Goal: Answer question/provide support: Answer question/provide support

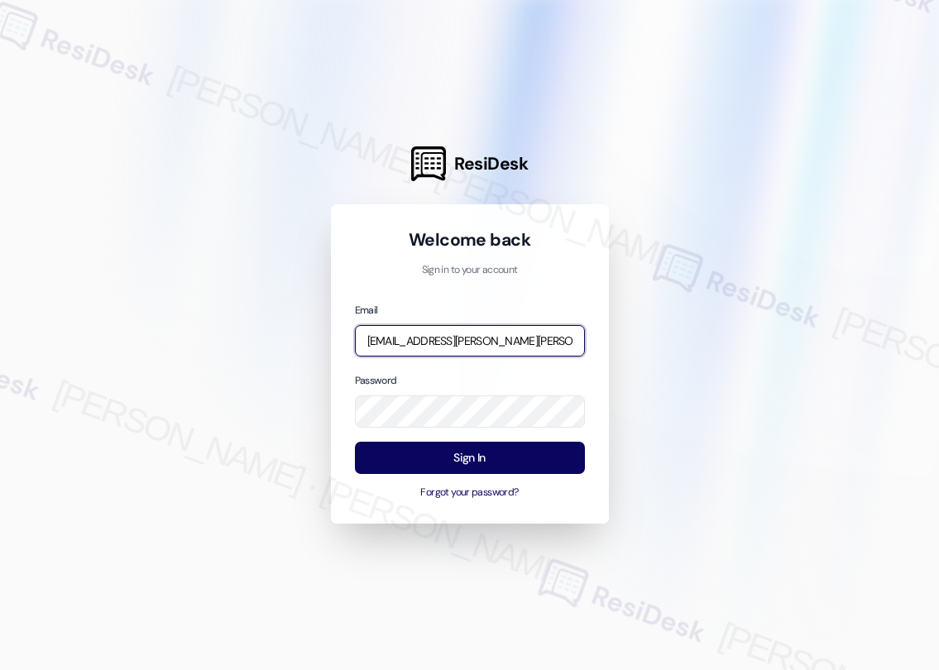
click at [452, 345] on input "[EMAIL_ADDRESS][PERSON_NAME][PERSON_NAME][PERSON_NAME][DOMAIN_NAME]" at bounding box center [470, 341] width 230 height 32
type input "automated-surveys-asset_living-resen.two@asset_[DOMAIN_NAME]"
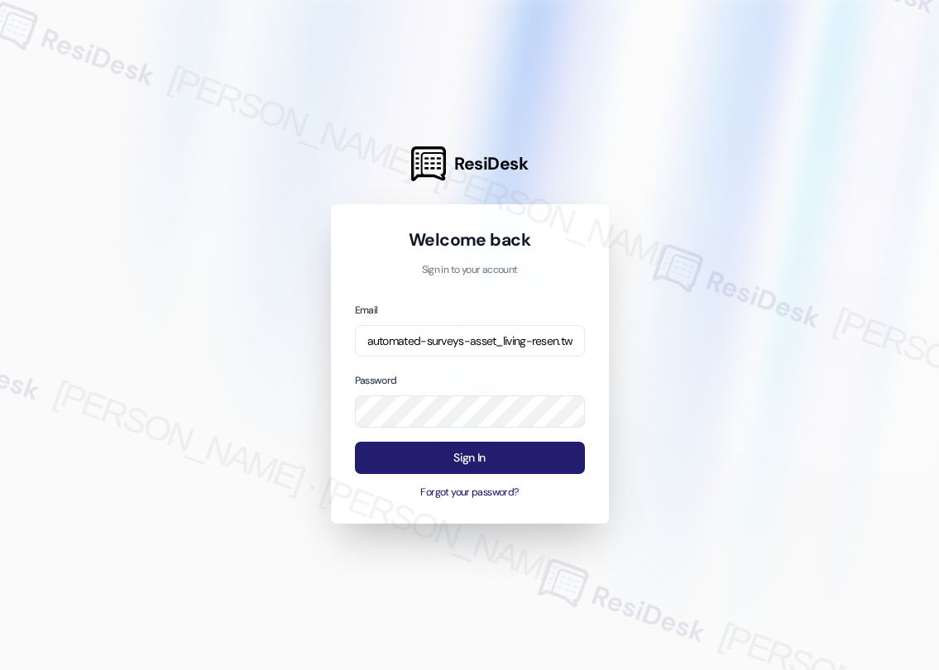
click at [459, 456] on button "Sign In" at bounding box center [470, 458] width 230 height 32
click at [471, 452] on button "Sign In" at bounding box center [470, 458] width 230 height 32
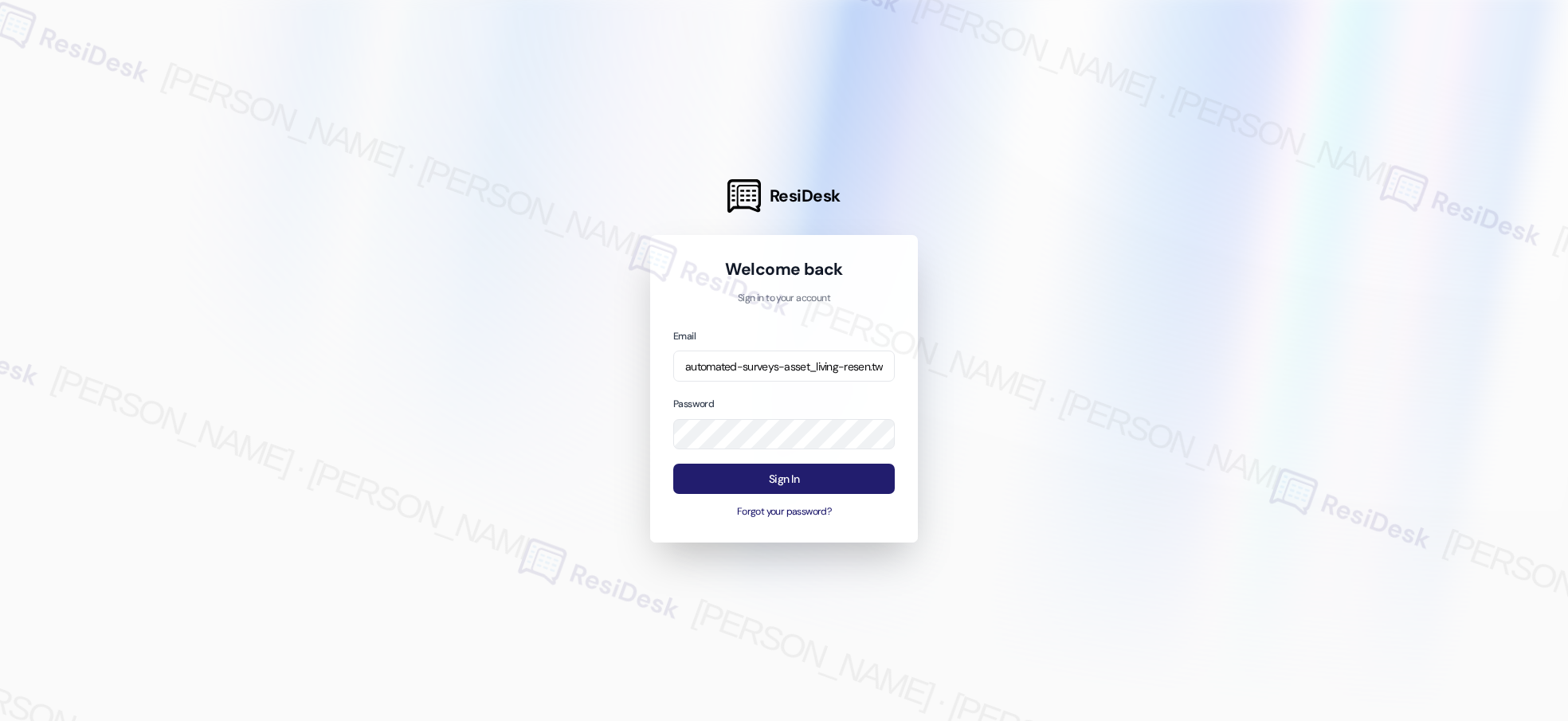
click at [792, 477] on button "Sign In" at bounding box center [784, 479] width 222 height 31
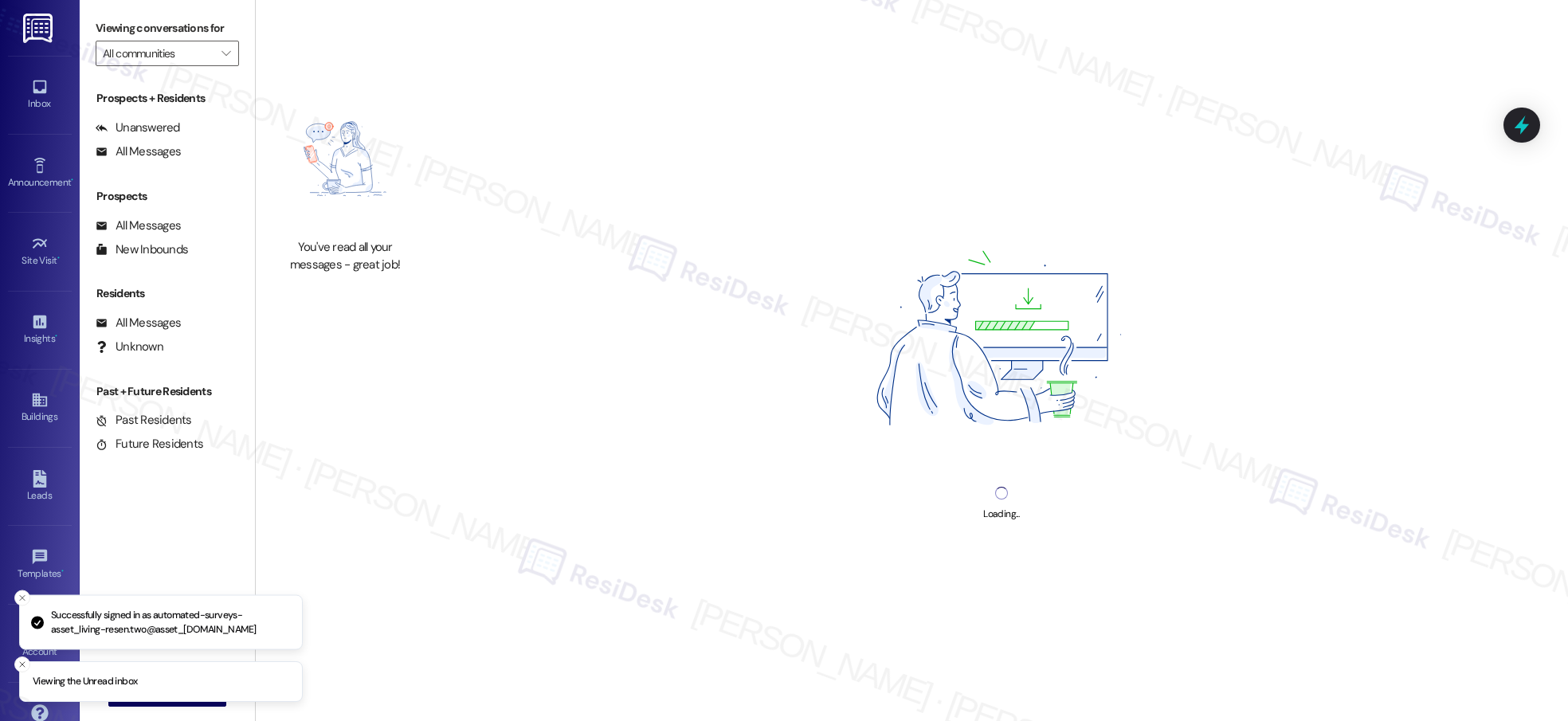
type input "Sunrise on [PERSON_NAME]"
